Goal: Information Seeking & Learning: Learn about a topic

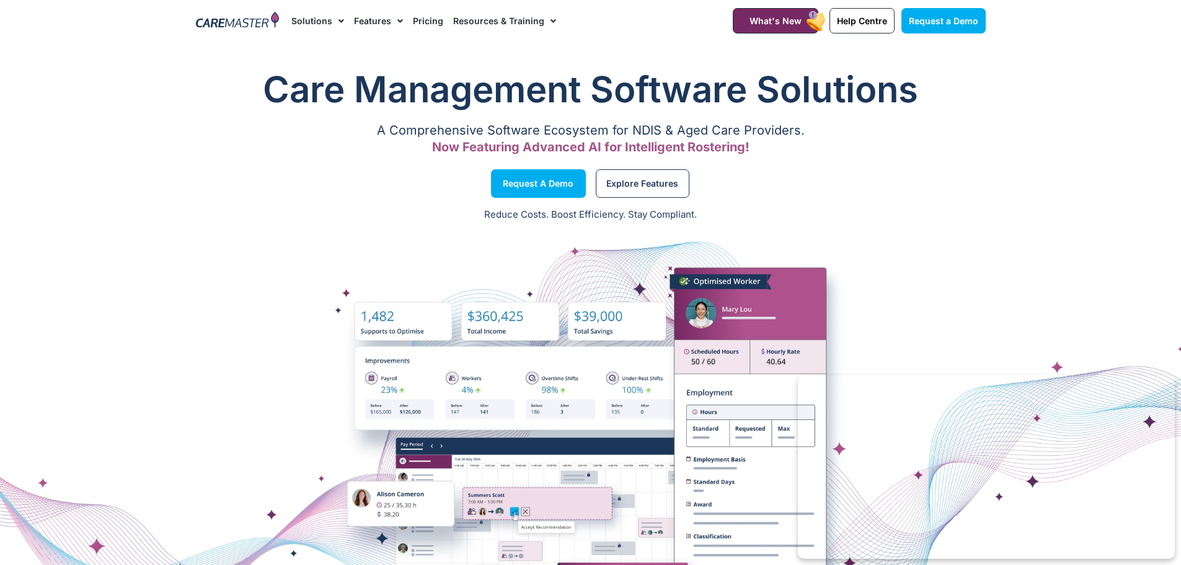
click at [423, 19] on link "Pricing" at bounding box center [428, 21] width 30 height 42
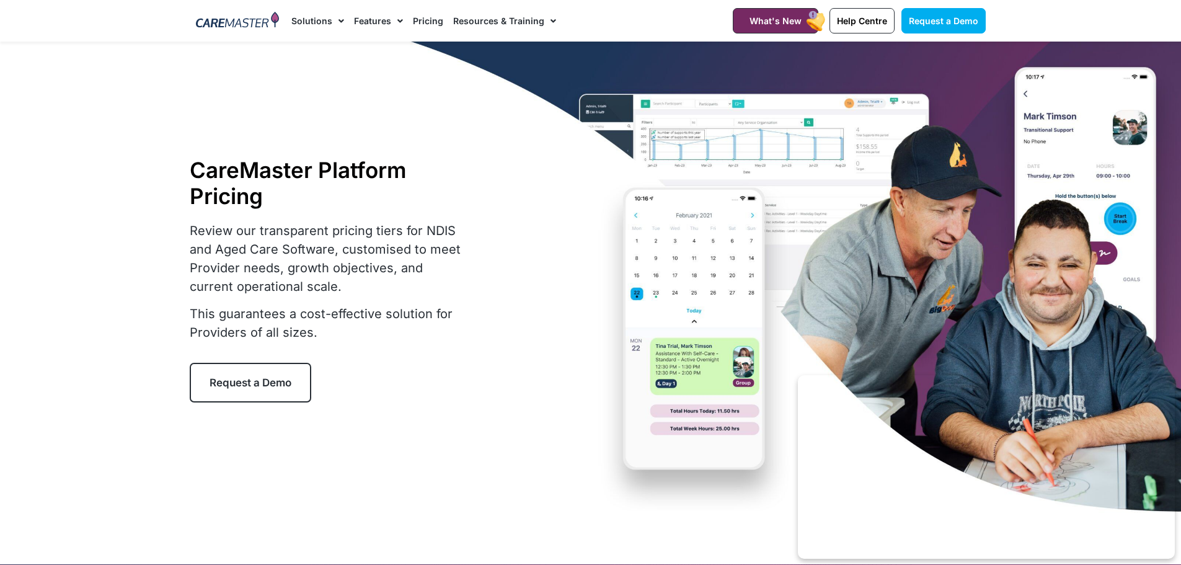
click at [427, 19] on link "Pricing" at bounding box center [428, 21] width 30 height 42
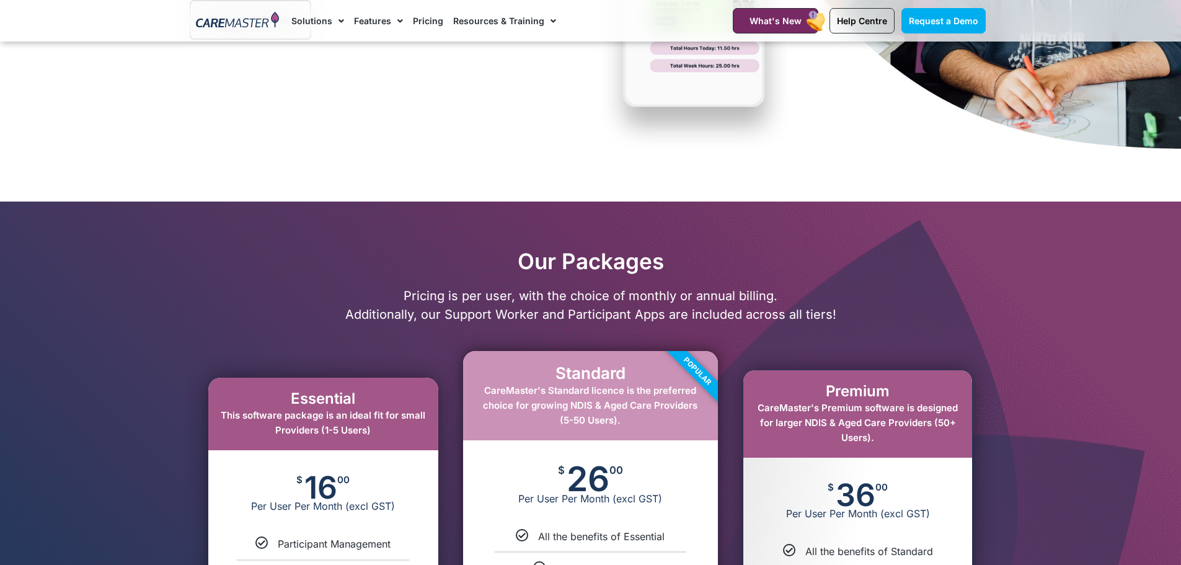
scroll to position [434, 0]
